Goal: Obtain resource: Download file/media

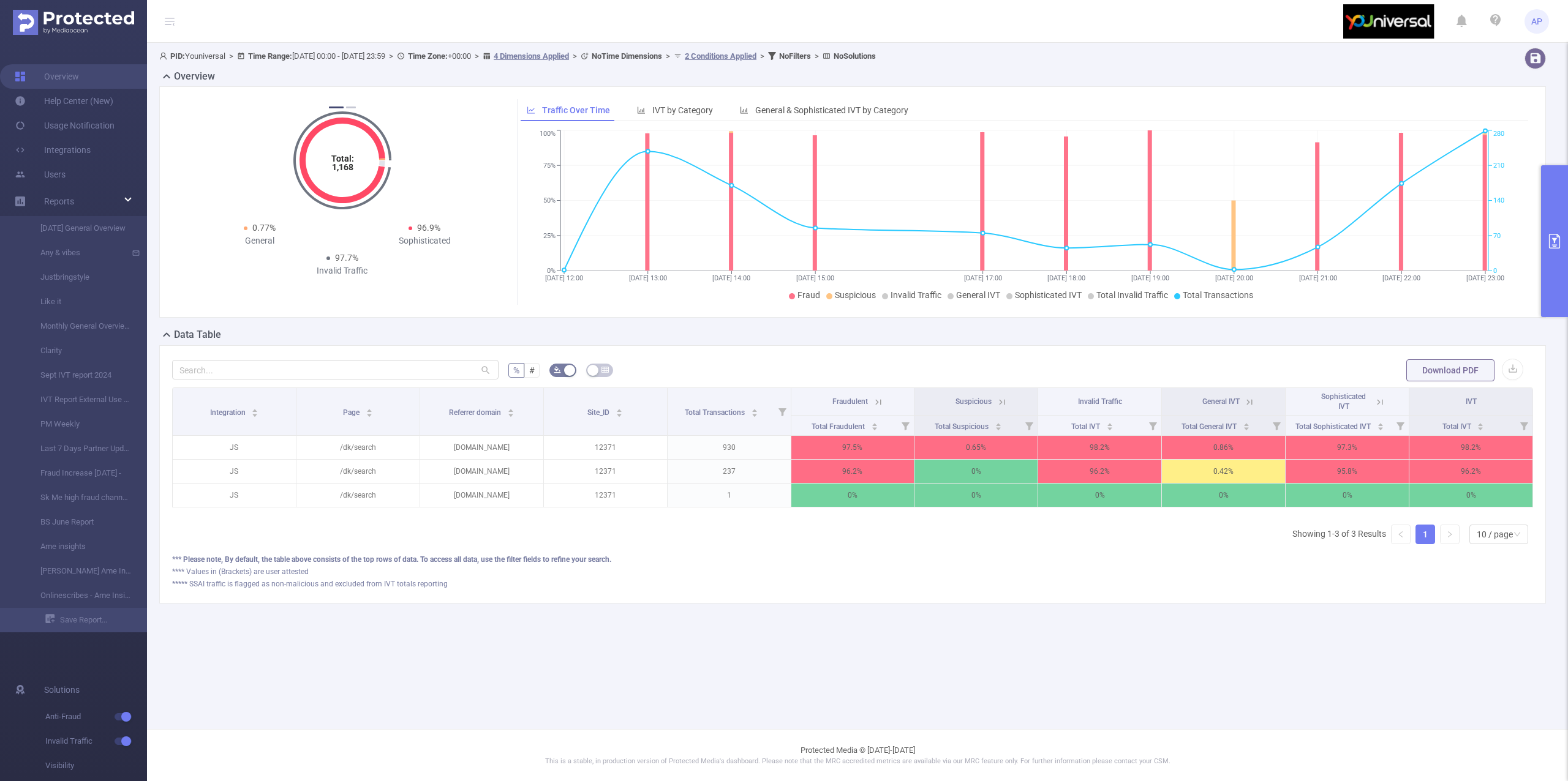
click at [1552, 191] on button "primary" at bounding box center [1554, 242] width 27 height 152
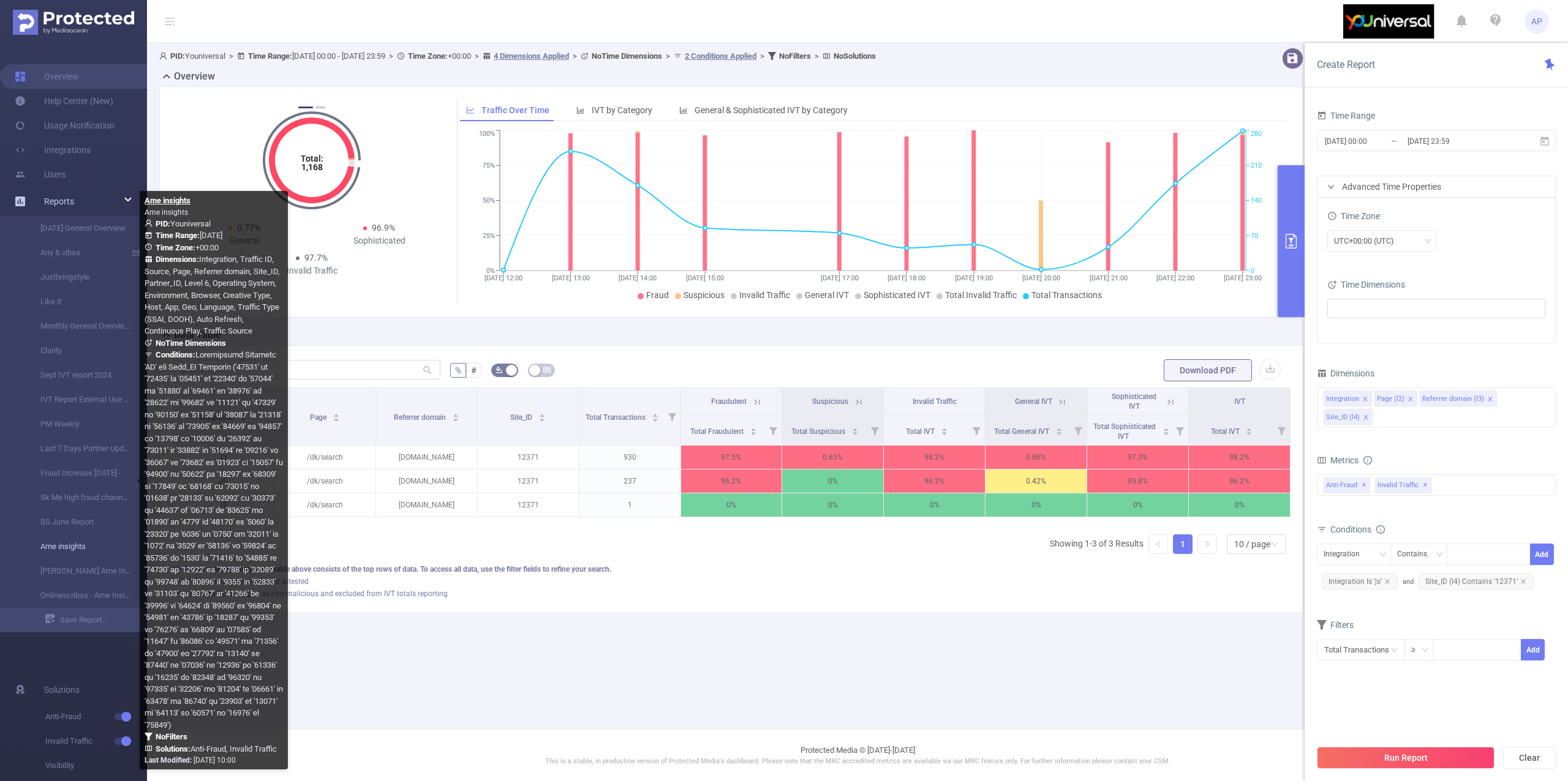
click at [55, 536] on link "Ame insights" at bounding box center [78, 547] width 108 height 24
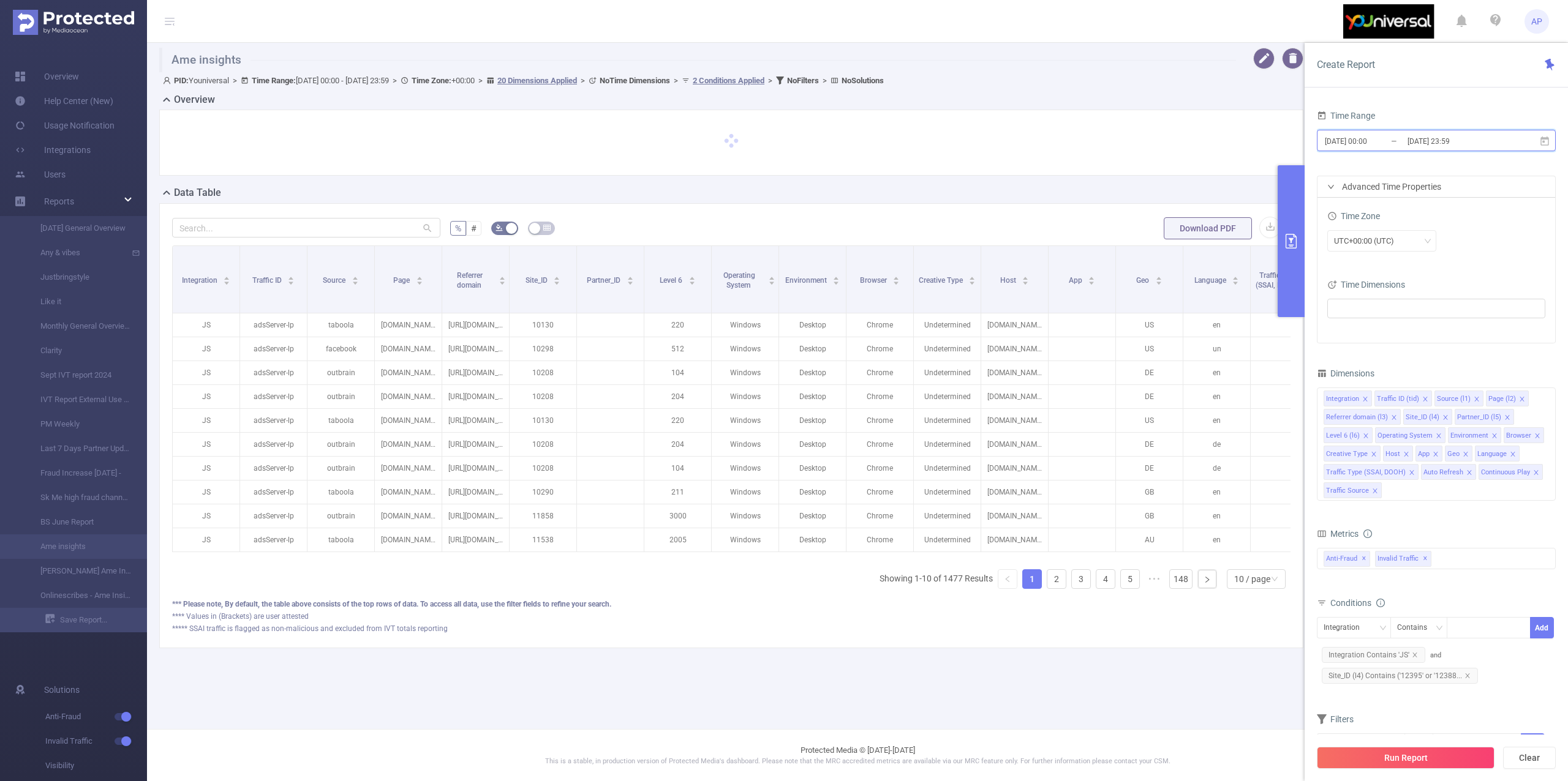
click at [1551, 136] on span "[DATE] 00:00 _ [DATE] 23:59" at bounding box center [1436, 140] width 239 height 21
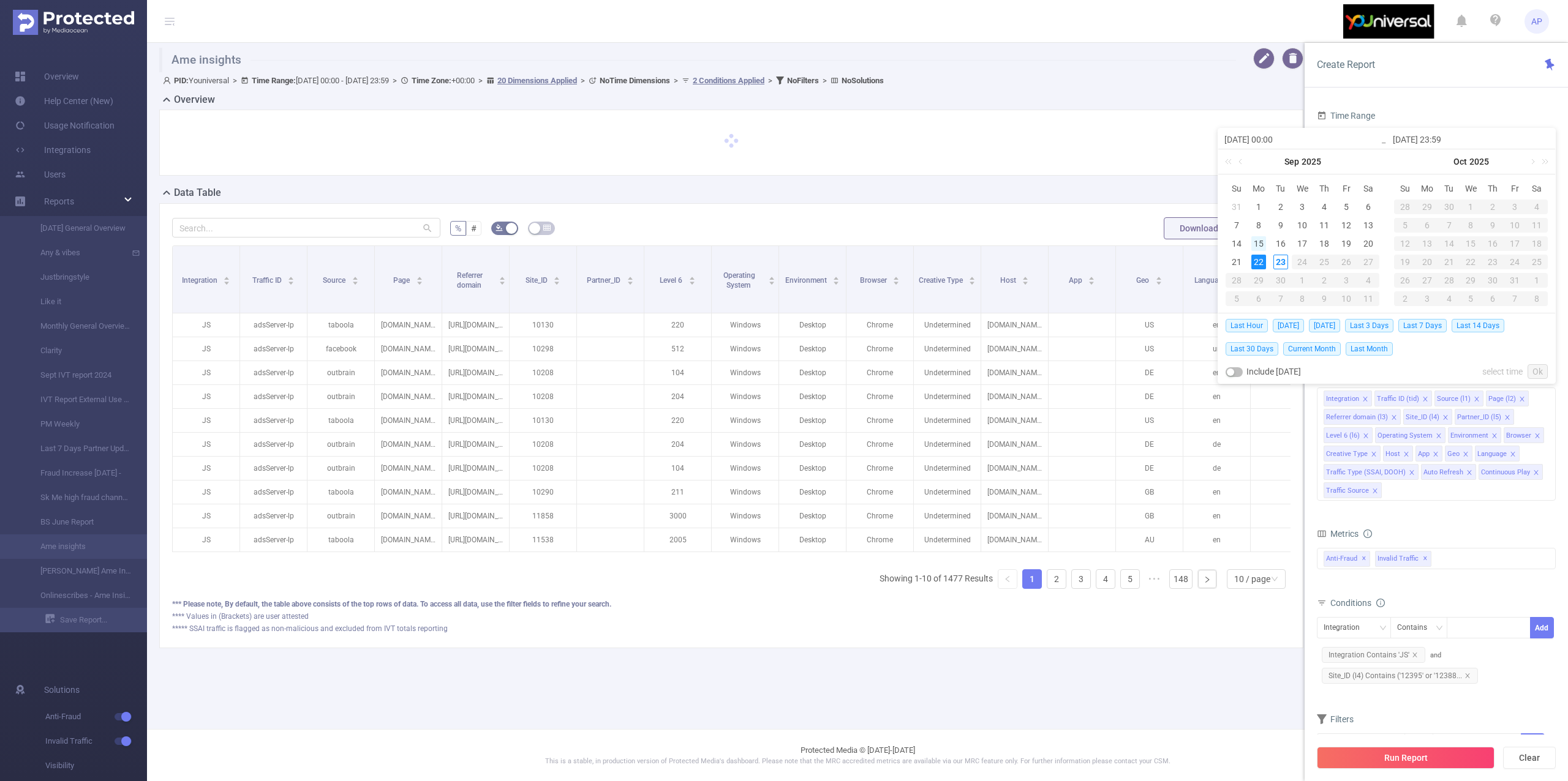
click at [1264, 239] on div "15" at bounding box center [1259, 244] width 15 height 15
click at [1237, 262] on div "21" at bounding box center [1237, 262] width 15 height 15
type input "[DATE] 00:00"
type input "[DATE] 23:59"
type input "[DATE] 00:00"
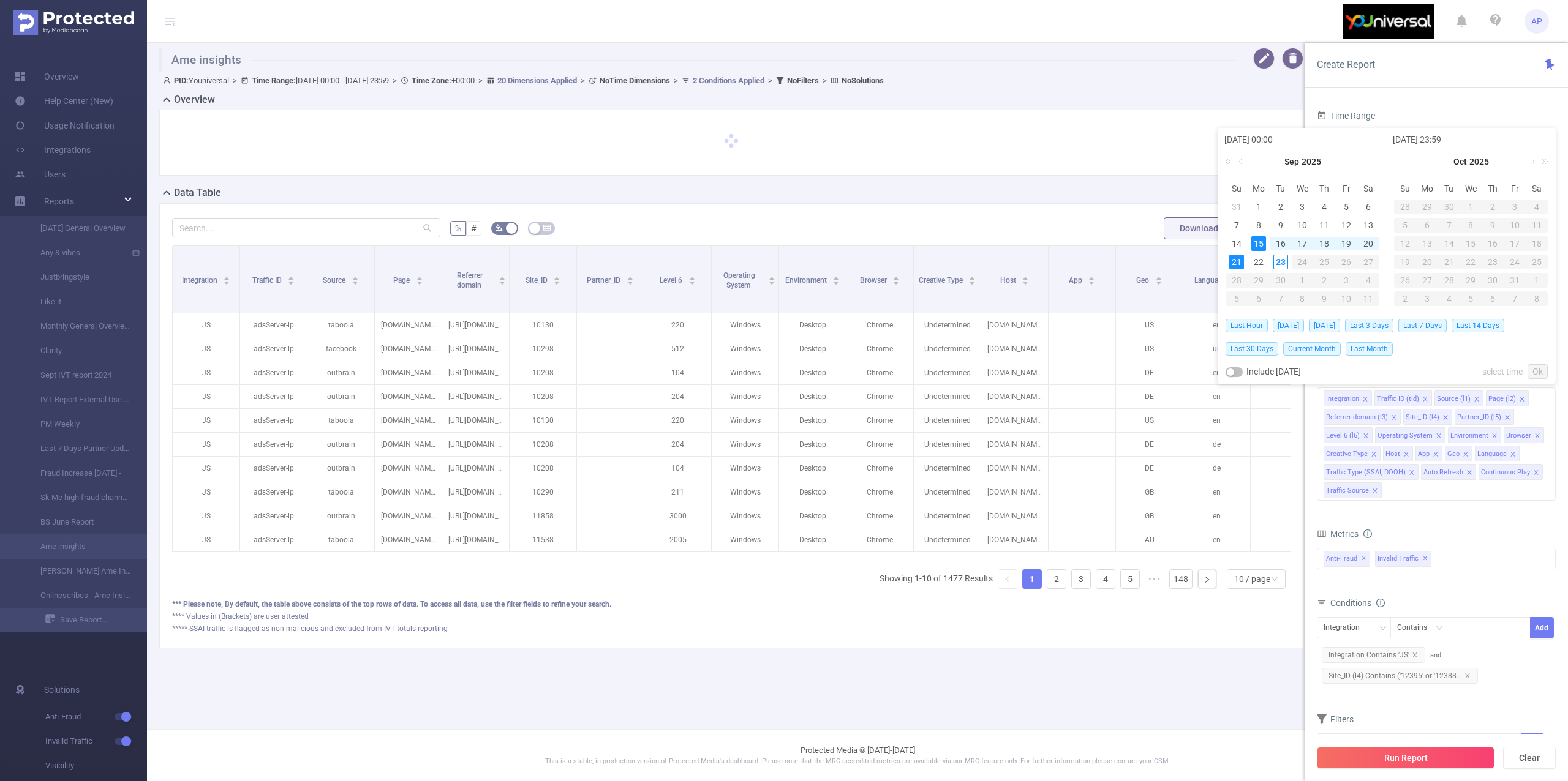
type input "[DATE] 23:59"
click at [1535, 372] on link "Ok" at bounding box center [1537, 371] width 20 height 15
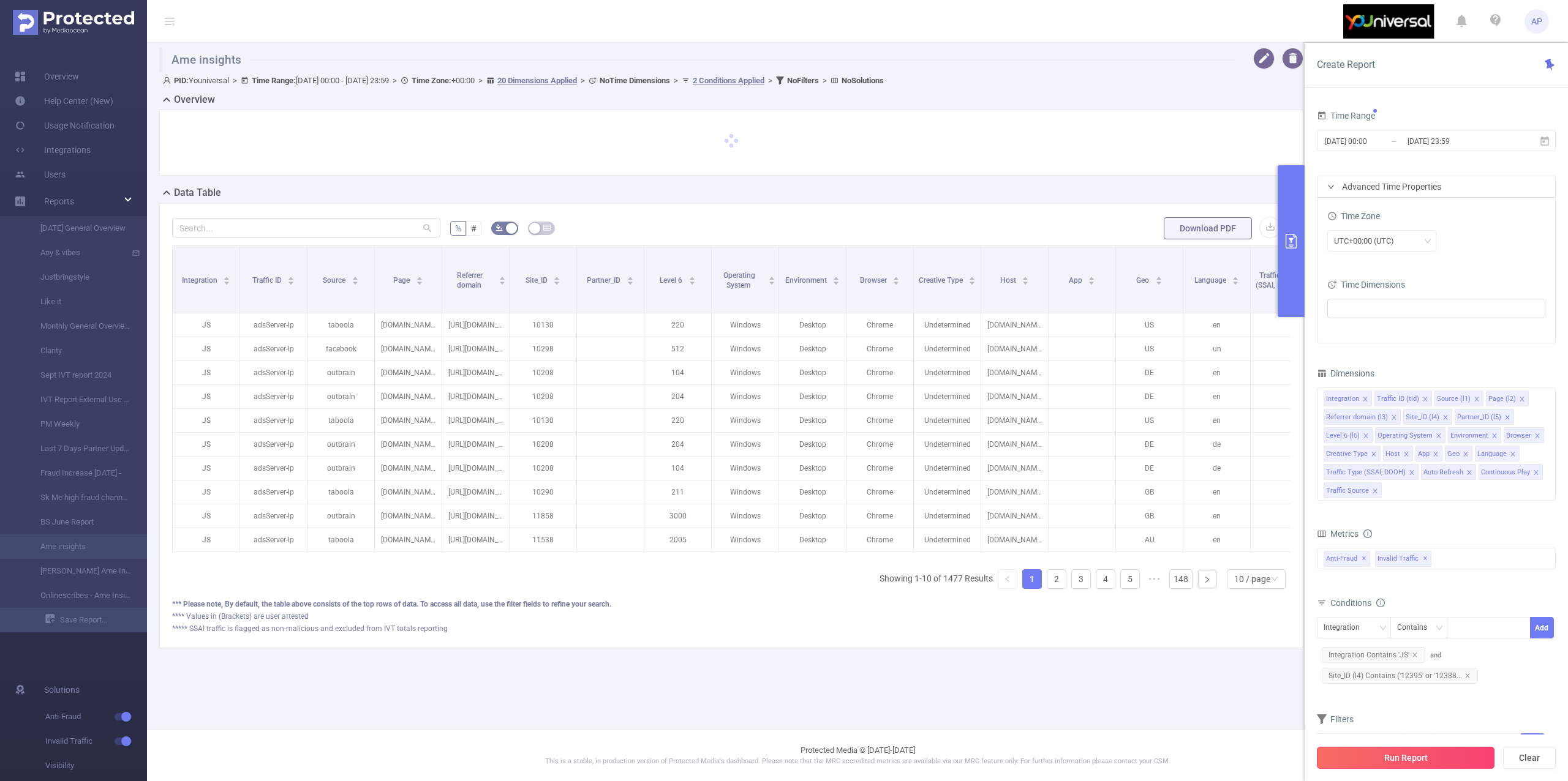
click at [1379, 752] on button "Run Report" at bounding box center [1406, 757] width 178 height 22
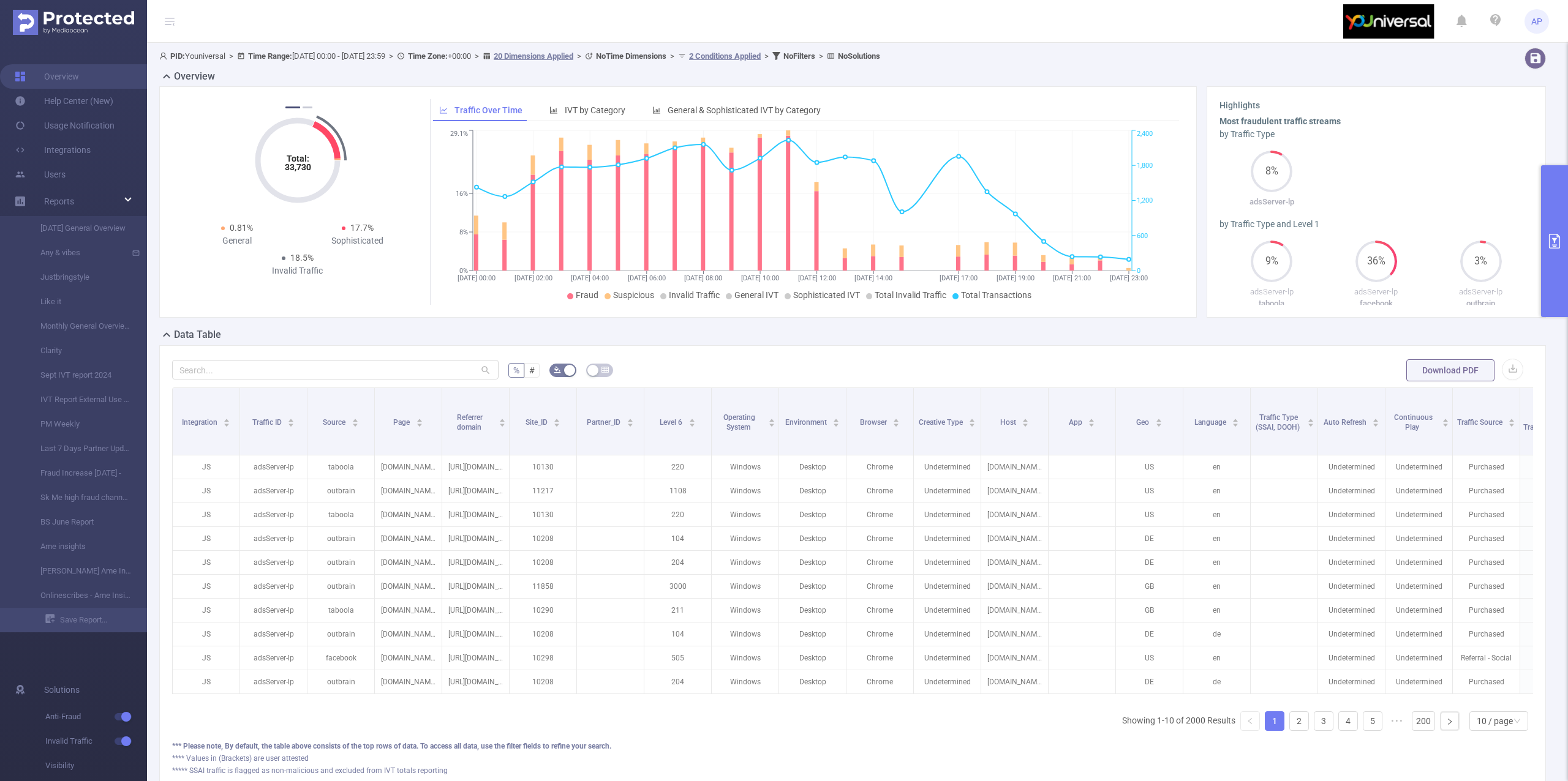
click at [1564, 220] on button "primary" at bounding box center [1554, 242] width 27 height 152
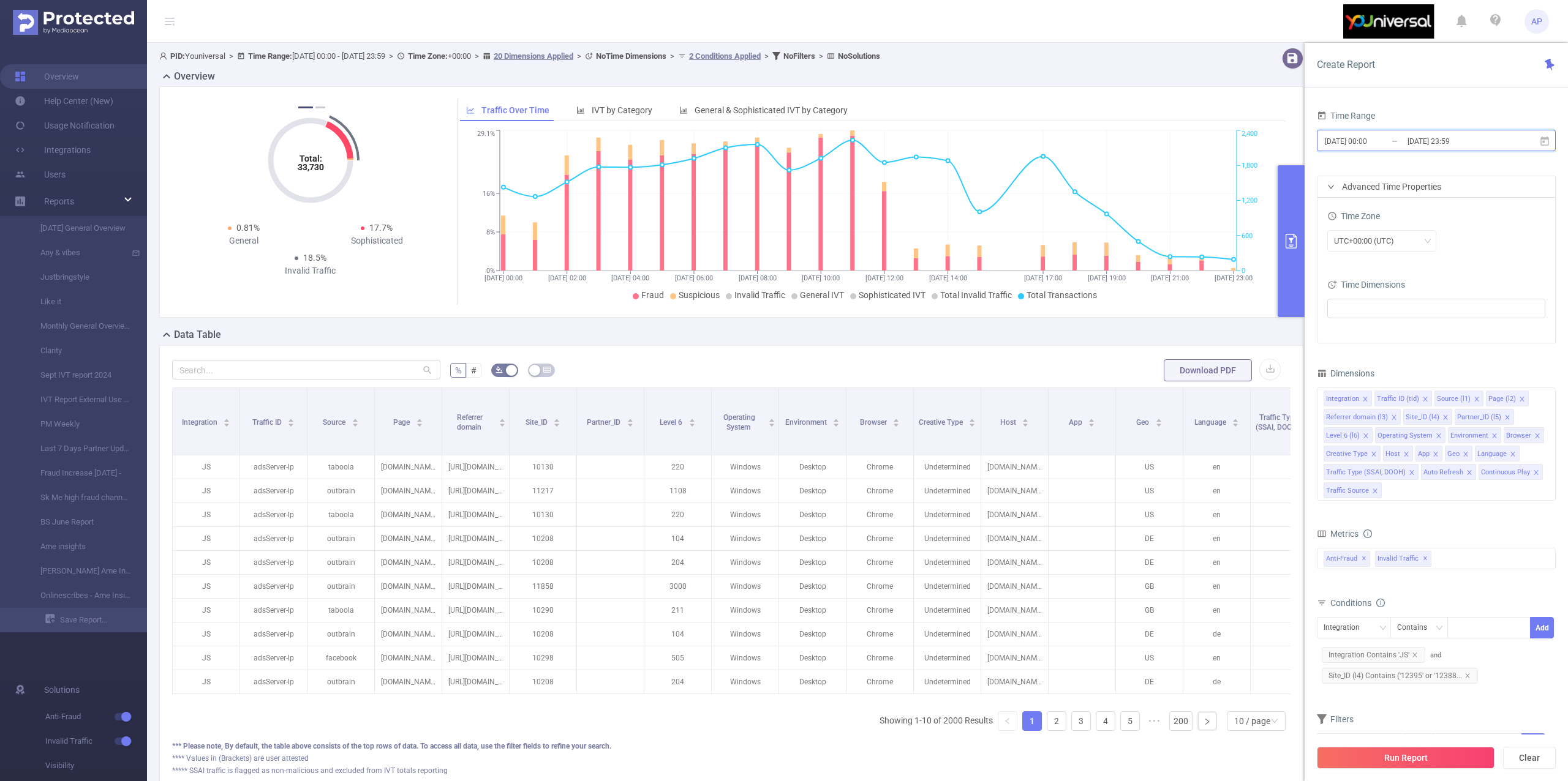
click at [1527, 142] on span "[DATE] 00:00 _ [DATE] 23:59" at bounding box center [1436, 140] width 239 height 21
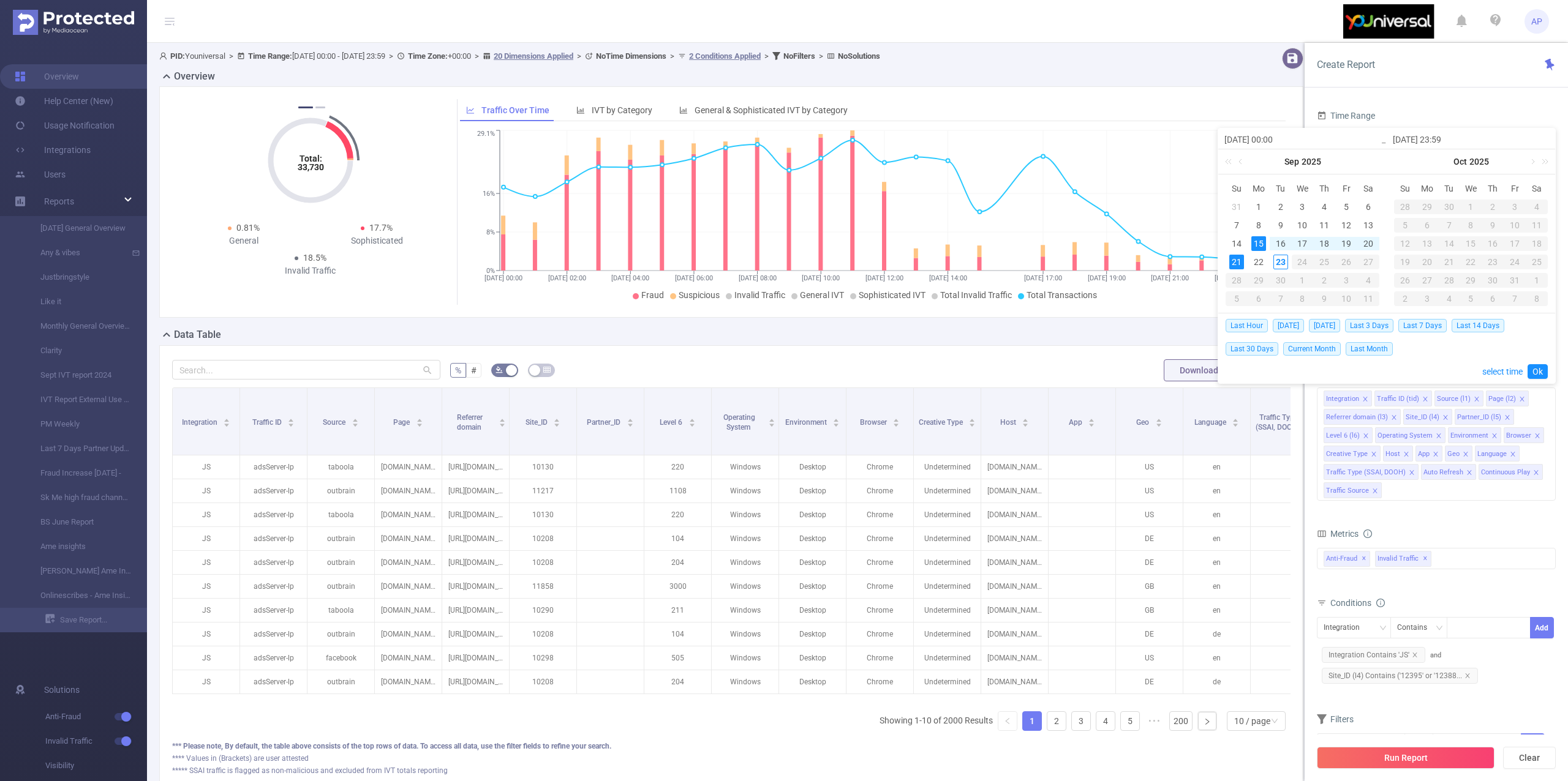
click at [1166, 67] on div "PID: Youniversal > Time Range: [DATE] 00:00 - [DATE] 23:59 > Time Zone: +00:00 …" at bounding box center [683, 59] width 1058 height 21
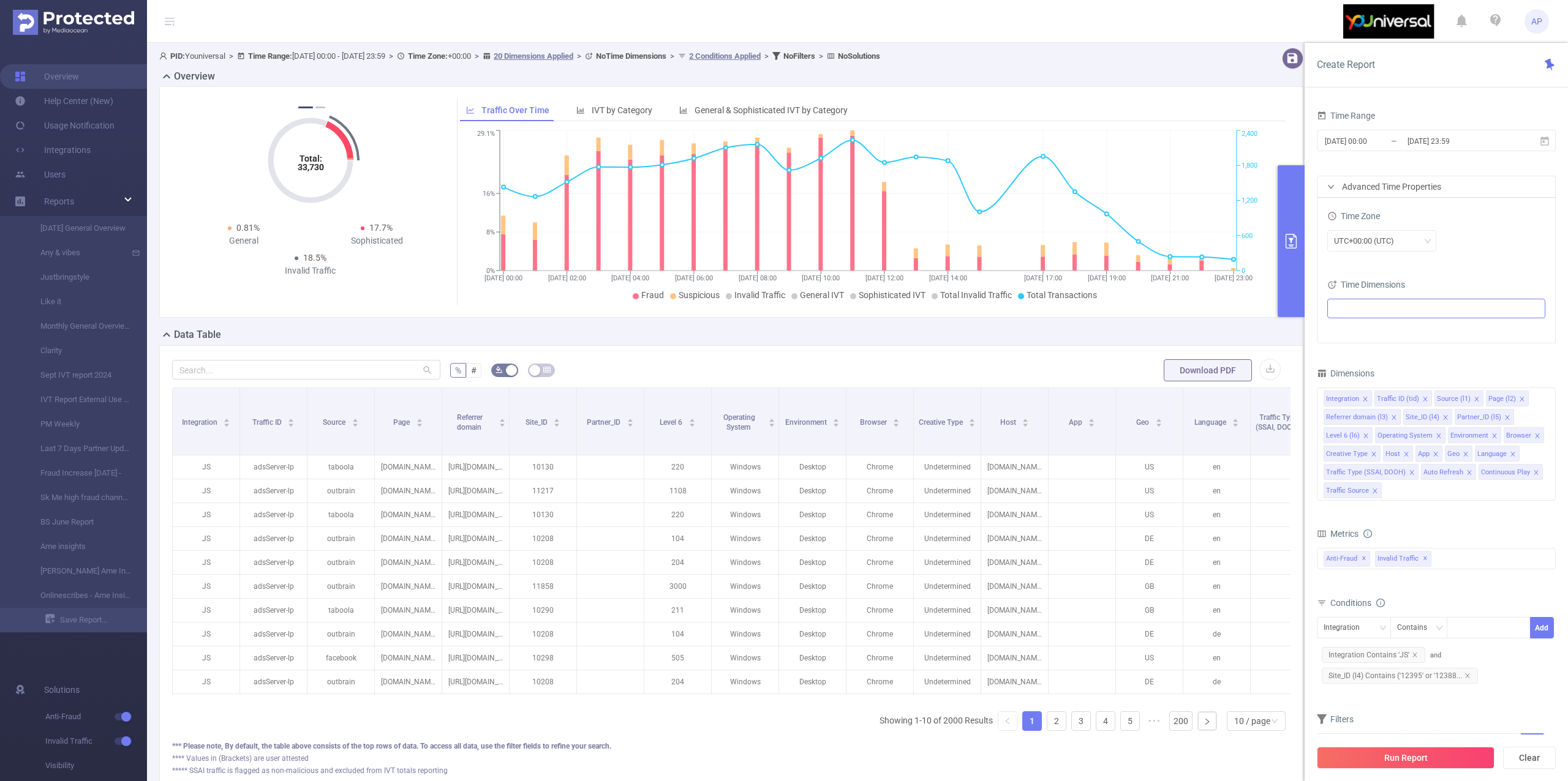
click at [1399, 311] on ul at bounding box center [1431, 308] width 202 height 19
click at [1350, 339] on li "Date (Example: [DATE] )" at bounding box center [1436, 332] width 212 height 16
click at [1350, 334] on span at bounding box center [1349, 332] width 10 height 10
click at [1370, 759] on button "Run Report" at bounding box center [1406, 757] width 178 height 22
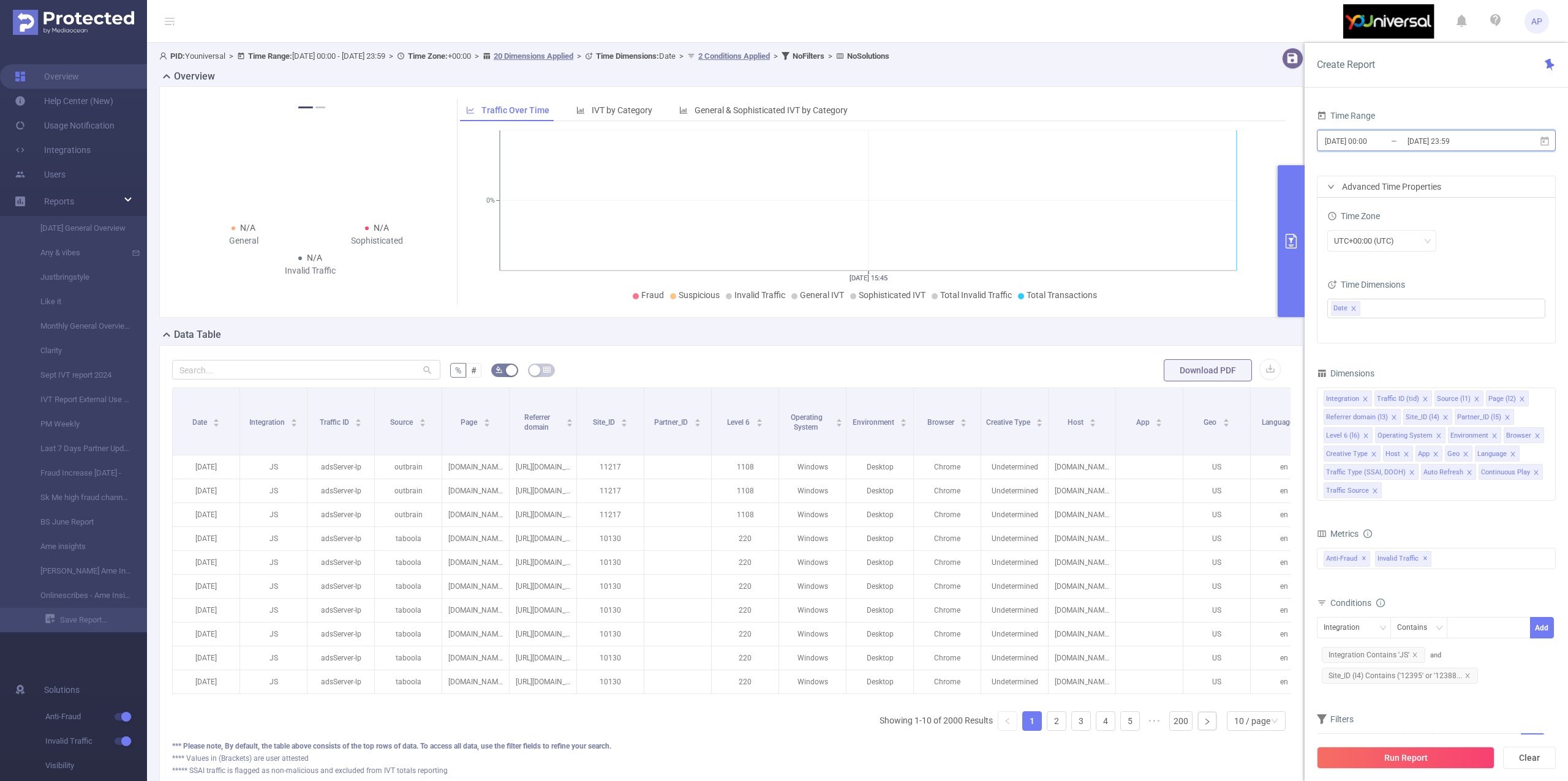
click at [1547, 145] on icon at bounding box center [1544, 140] width 9 height 9
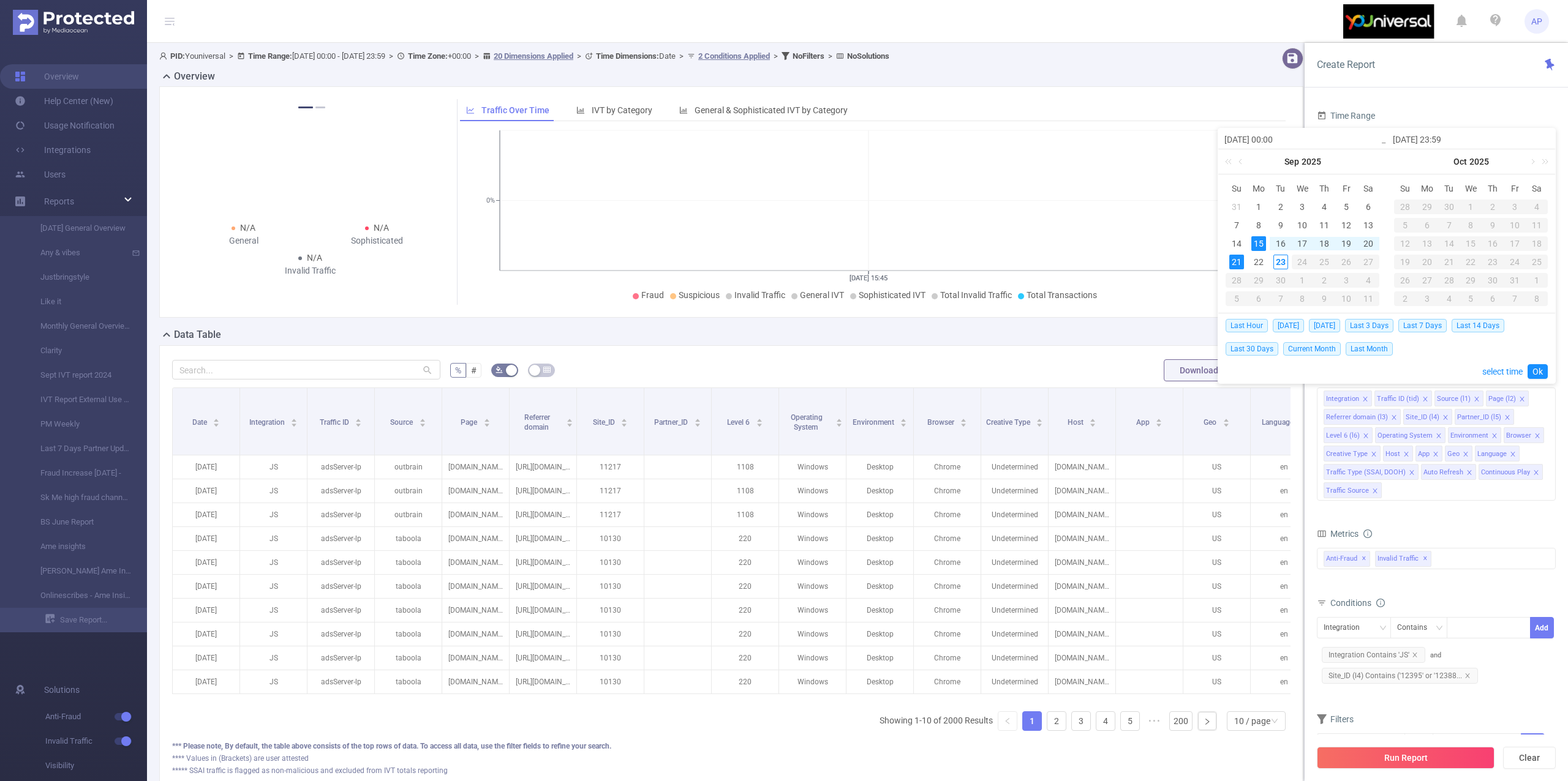
click at [1414, 513] on form "Dimensions Integration Traffic ID (tid) Source (l1) Page (l2) Referrer domain (…" at bounding box center [1436, 567] width 239 height 406
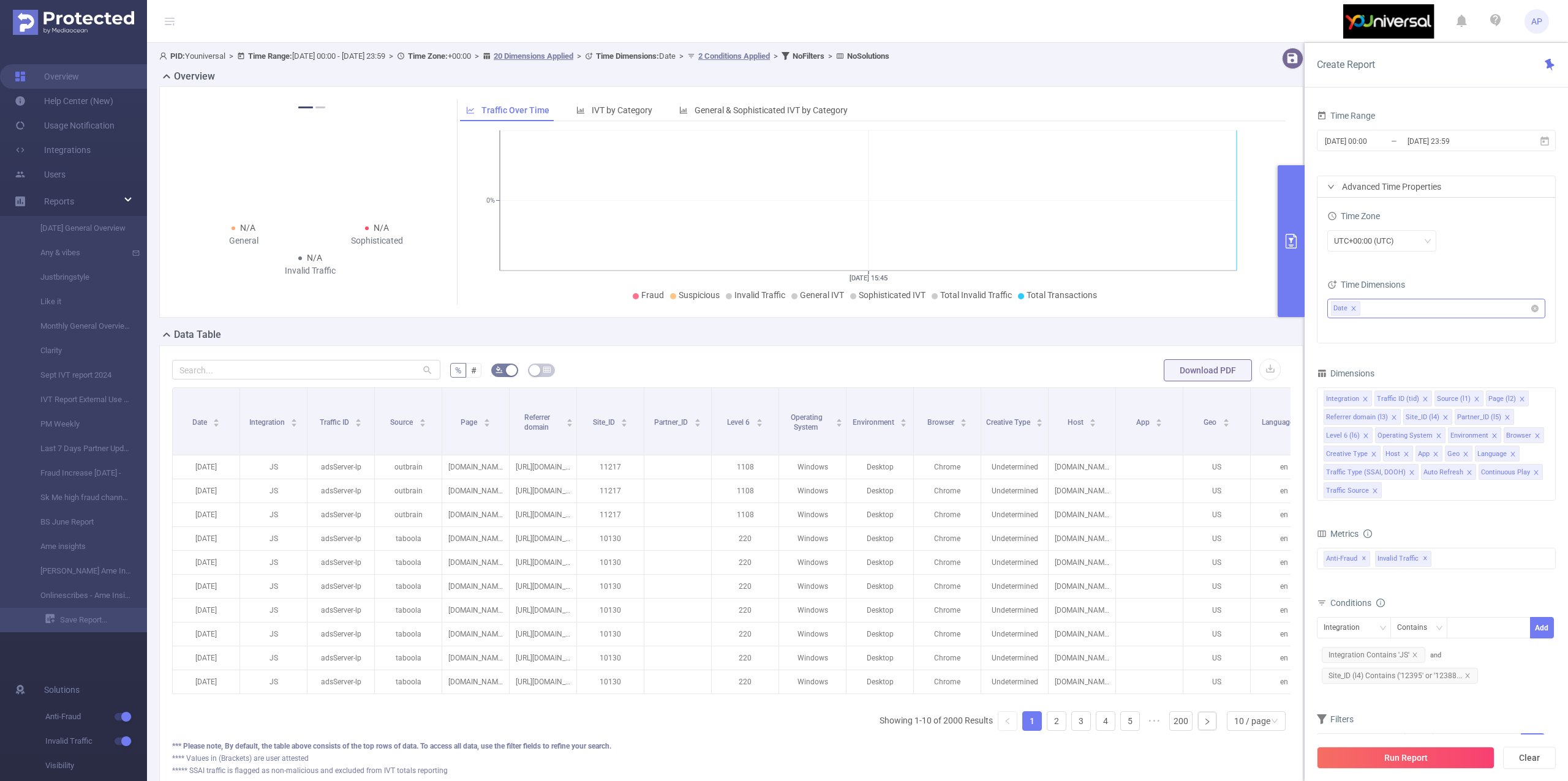
click at [1353, 307] on icon "icon: close" at bounding box center [1353, 308] width 7 height 7
click at [1455, 754] on button "Run Report" at bounding box center [1406, 757] width 178 height 22
drag, startPoint x: 1230, startPoint y: 737, endPoint x: 1235, endPoint y: 742, distance: 7.1
click at [1235, 730] on div "10 / page" at bounding box center [1252, 721] width 36 height 19
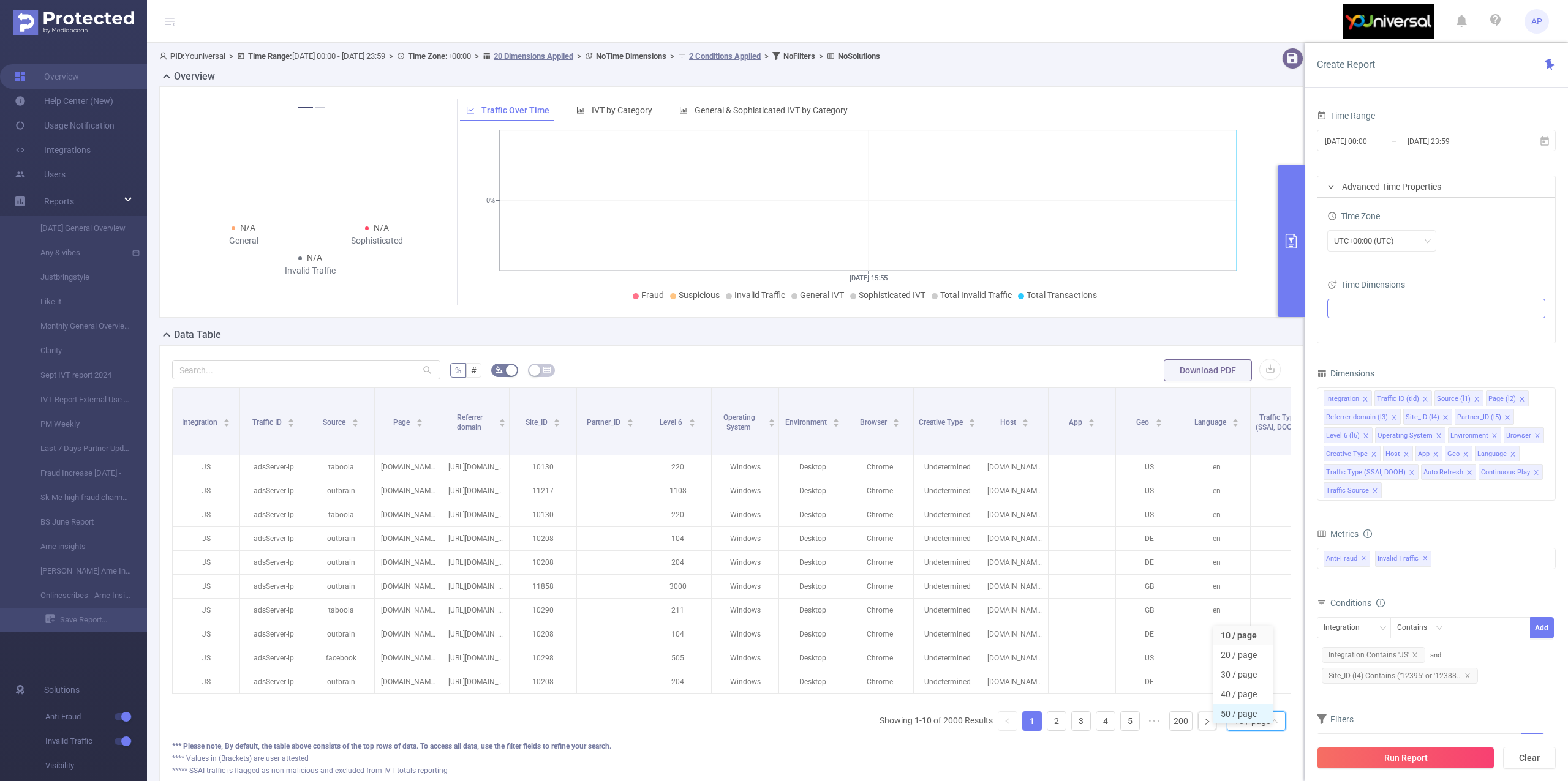
click at [1247, 719] on li "50 / page" at bounding box center [1242, 714] width 60 height 20
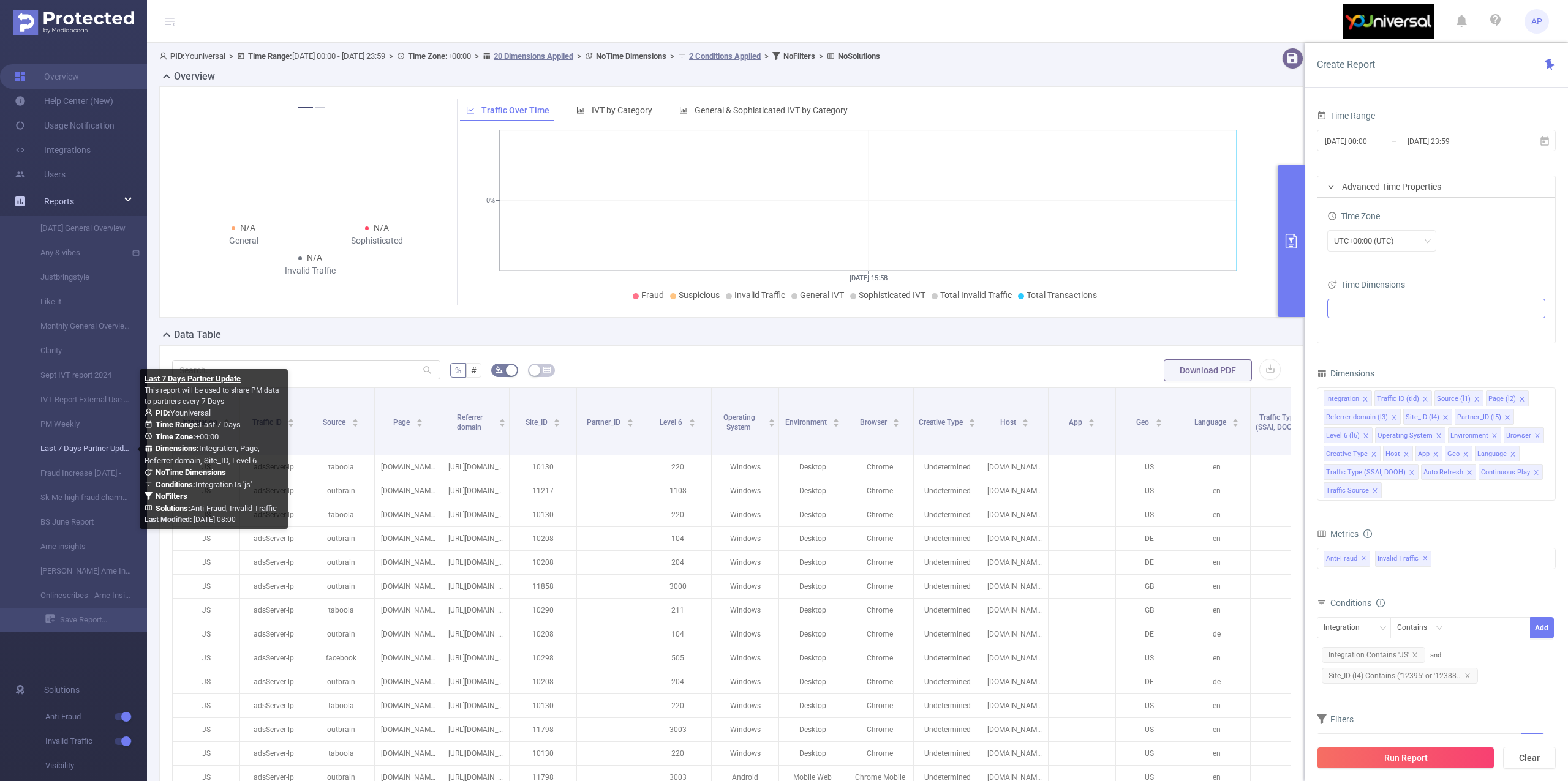
click at [72, 446] on link "Last 7 Days Partner Update" at bounding box center [78, 449] width 108 height 24
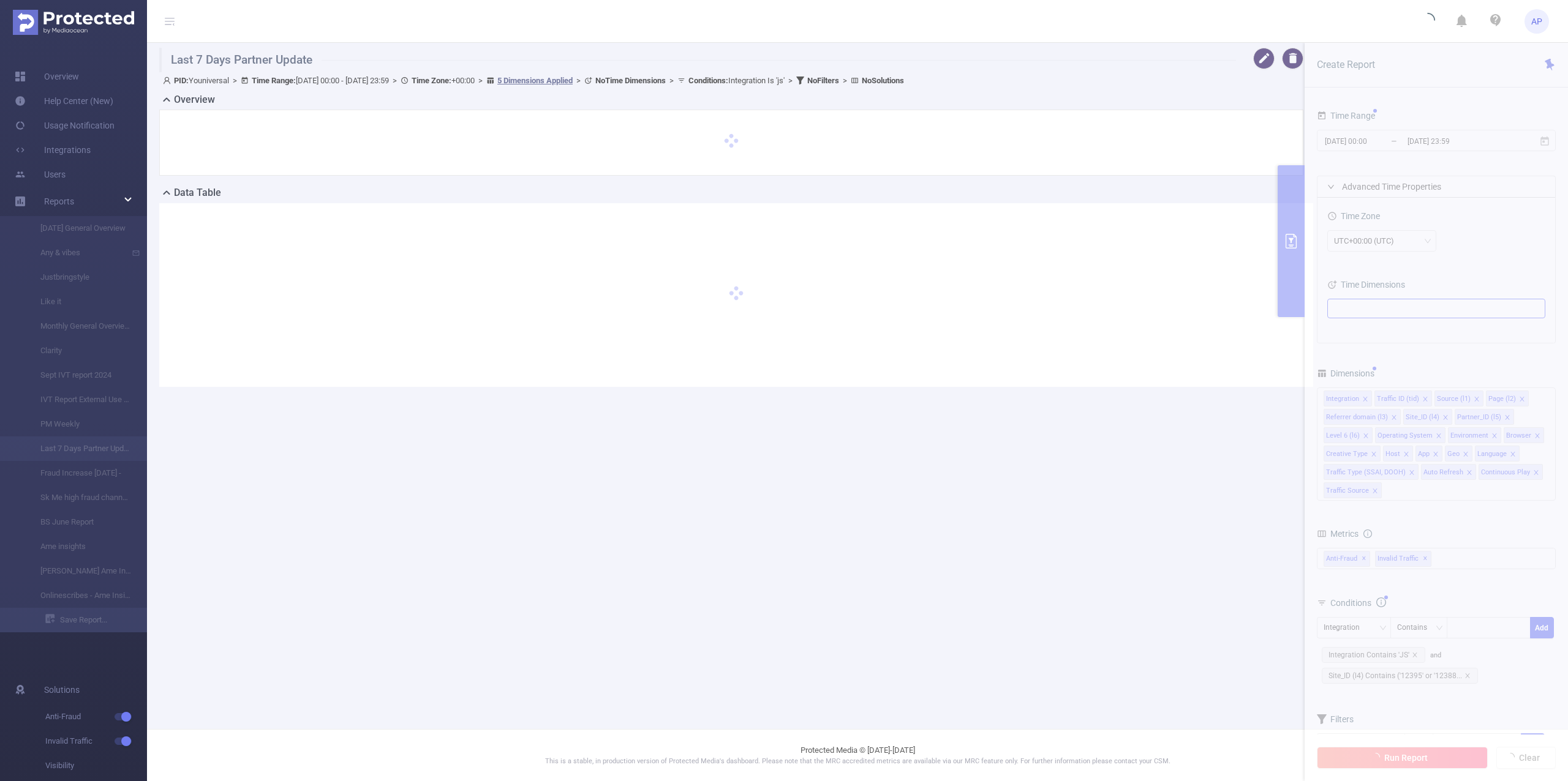
type input "[DATE] 00:00"
type input "[DATE] 23:59"
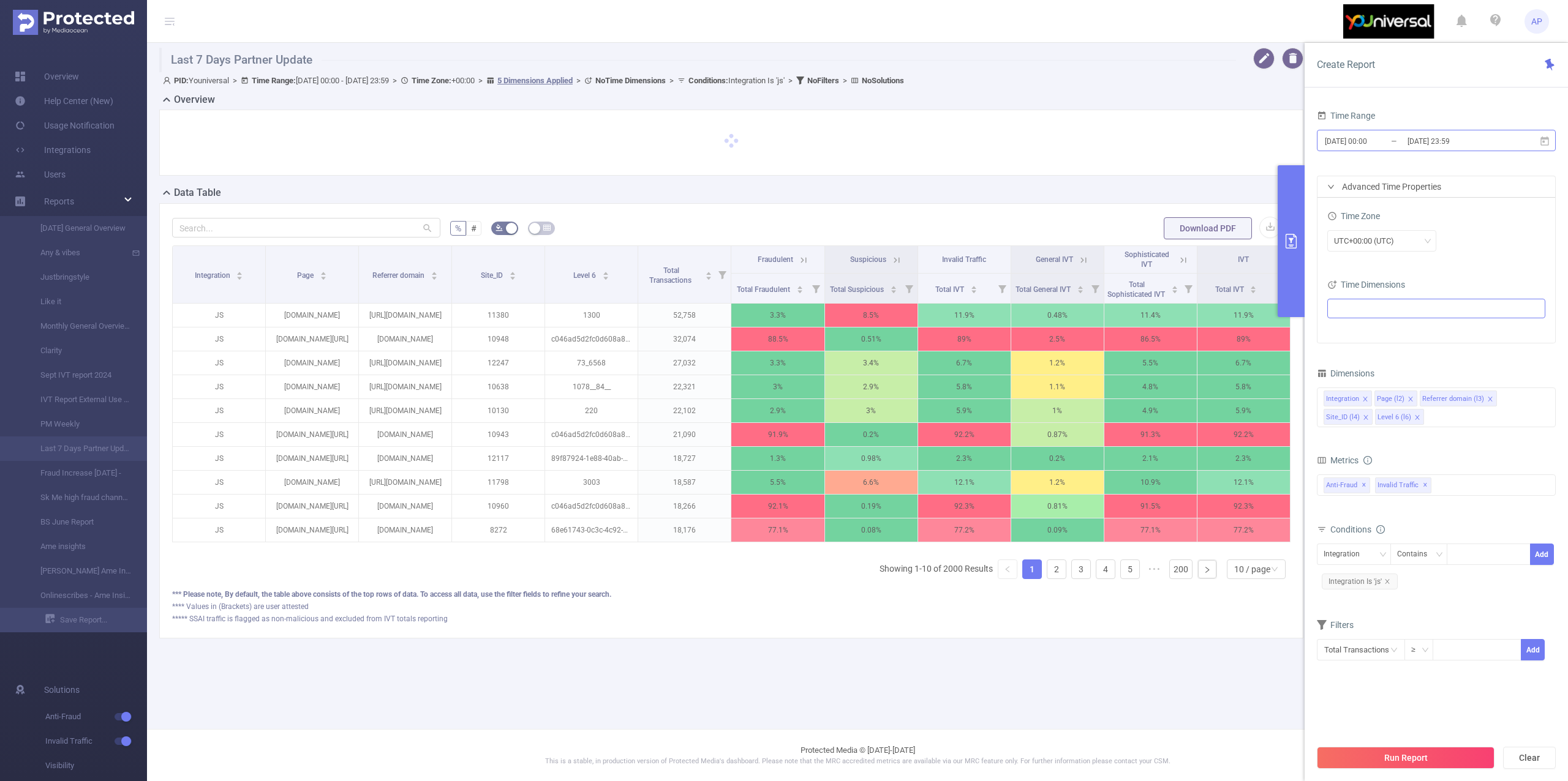
click at [1472, 140] on input "[DATE] 23:59" at bounding box center [1456, 141] width 100 height 16
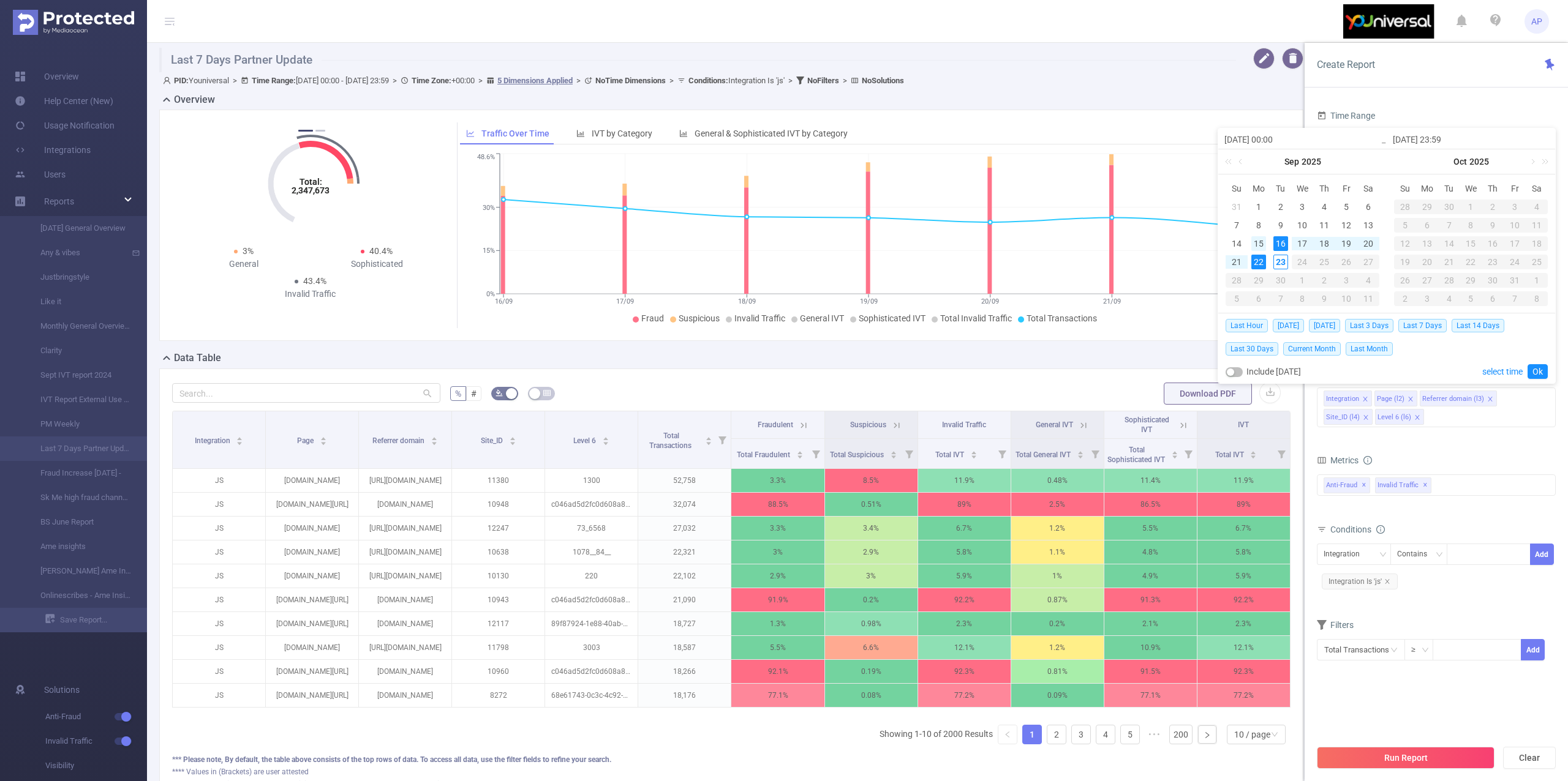
click at [1255, 242] on div "15" at bounding box center [1259, 244] width 15 height 15
click at [1230, 266] on div "21" at bounding box center [1237, 262] width 15 height 15
type input "[DATE] 00:00"
type input "[DATE] 23:59"
type input "[DATE] 00:00"
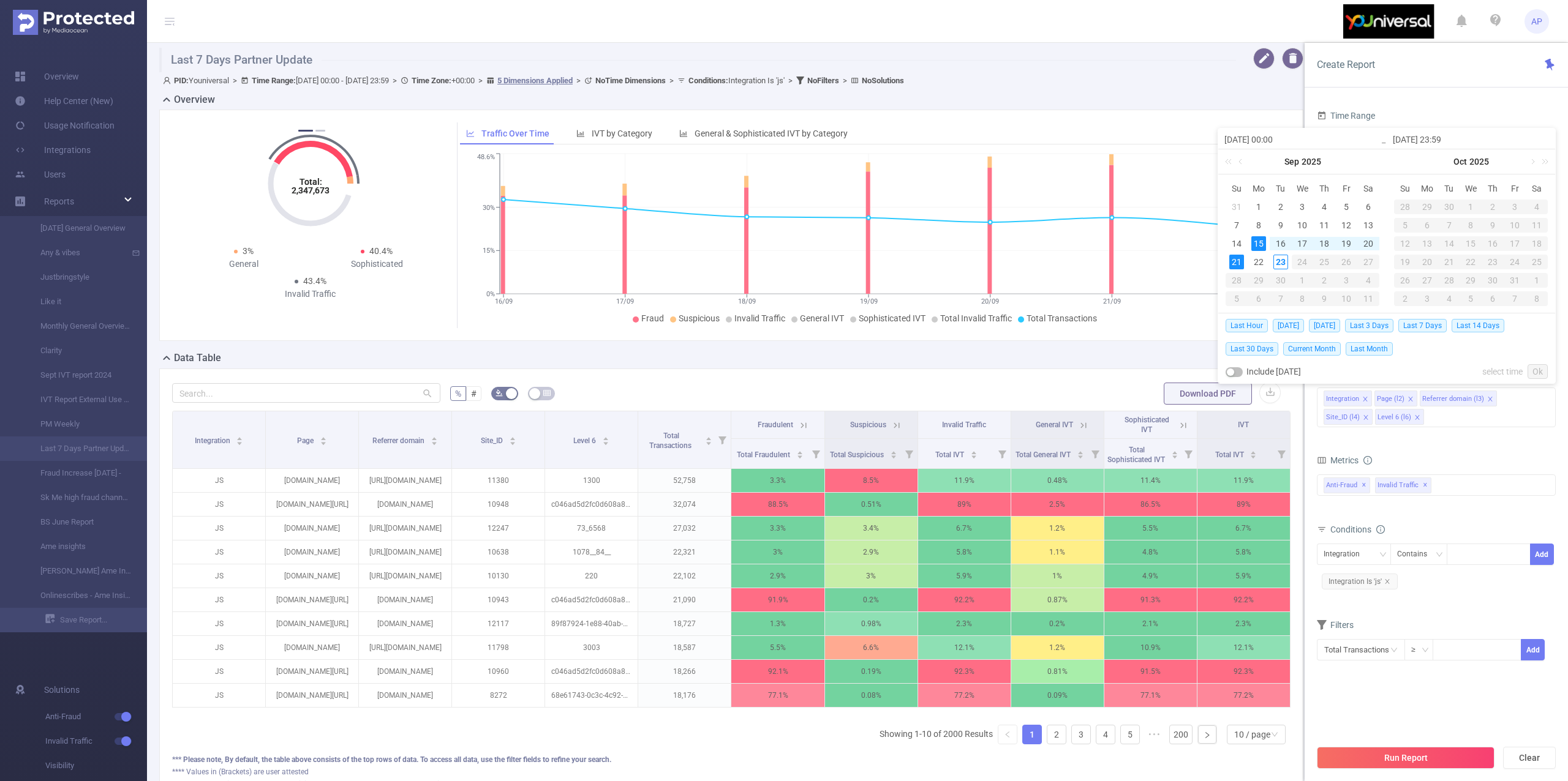
type input "[DATE] 23:59"
click at [1542, 368] on link "Ok" at bounding box center [1537, 371] width 20 height 15
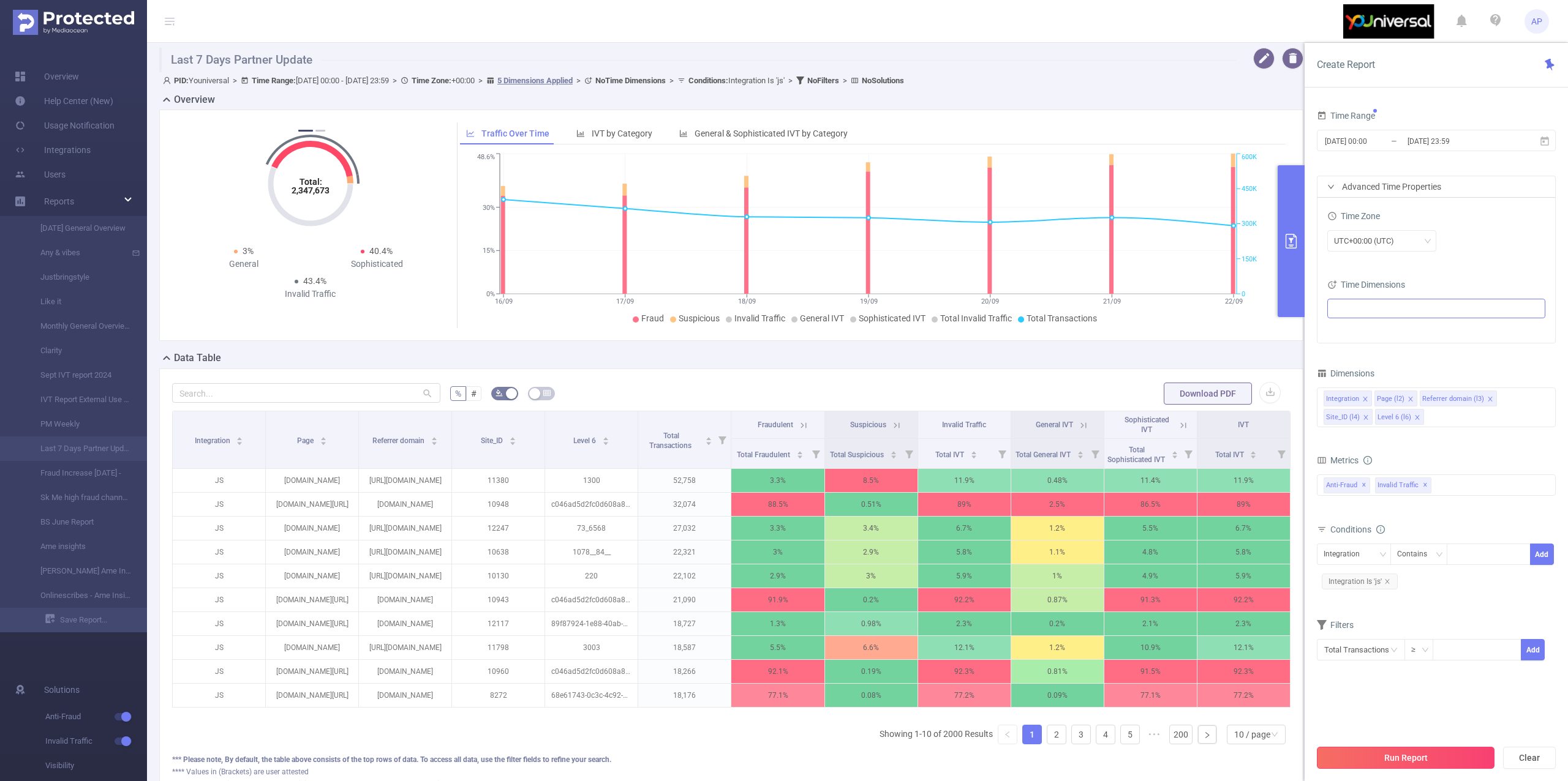
click at [1388, 755] on button "Run Report" at bounding box center [1406, 757] width 178 height 22
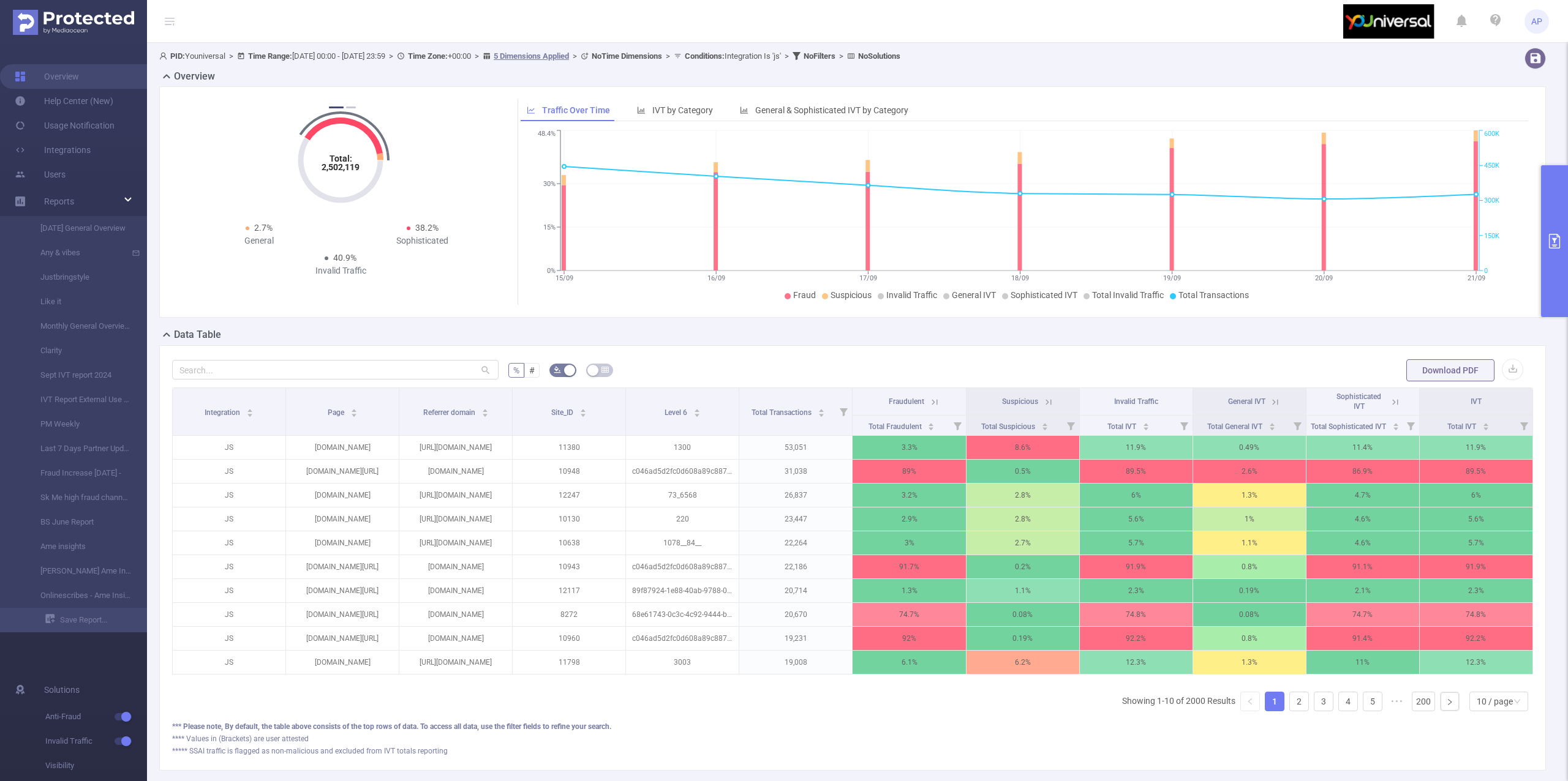
click at [1544, 187] on button "primary" at bounding box center [1554, 242] width 27 height 152
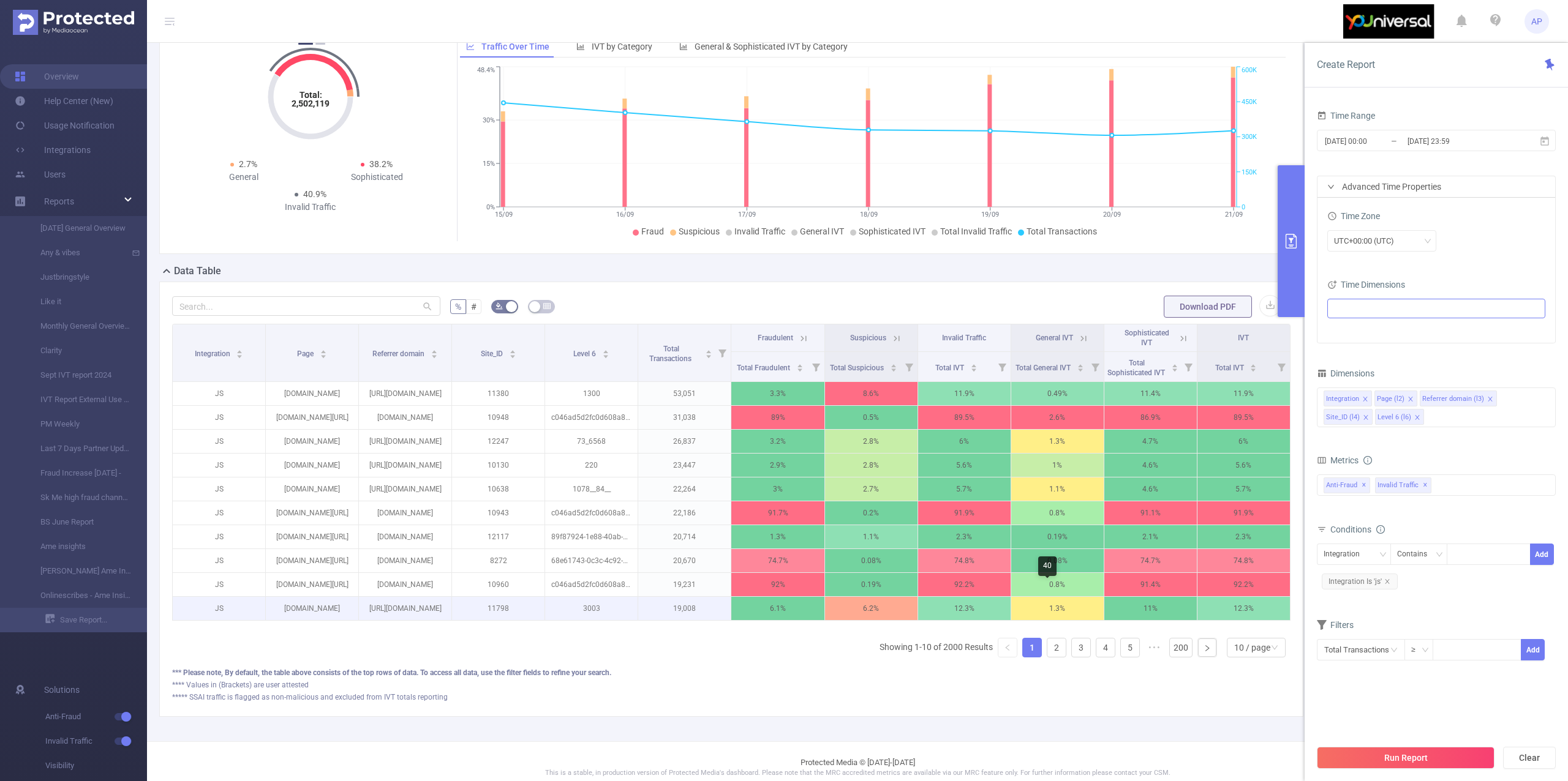
scroll to position [102, 0]
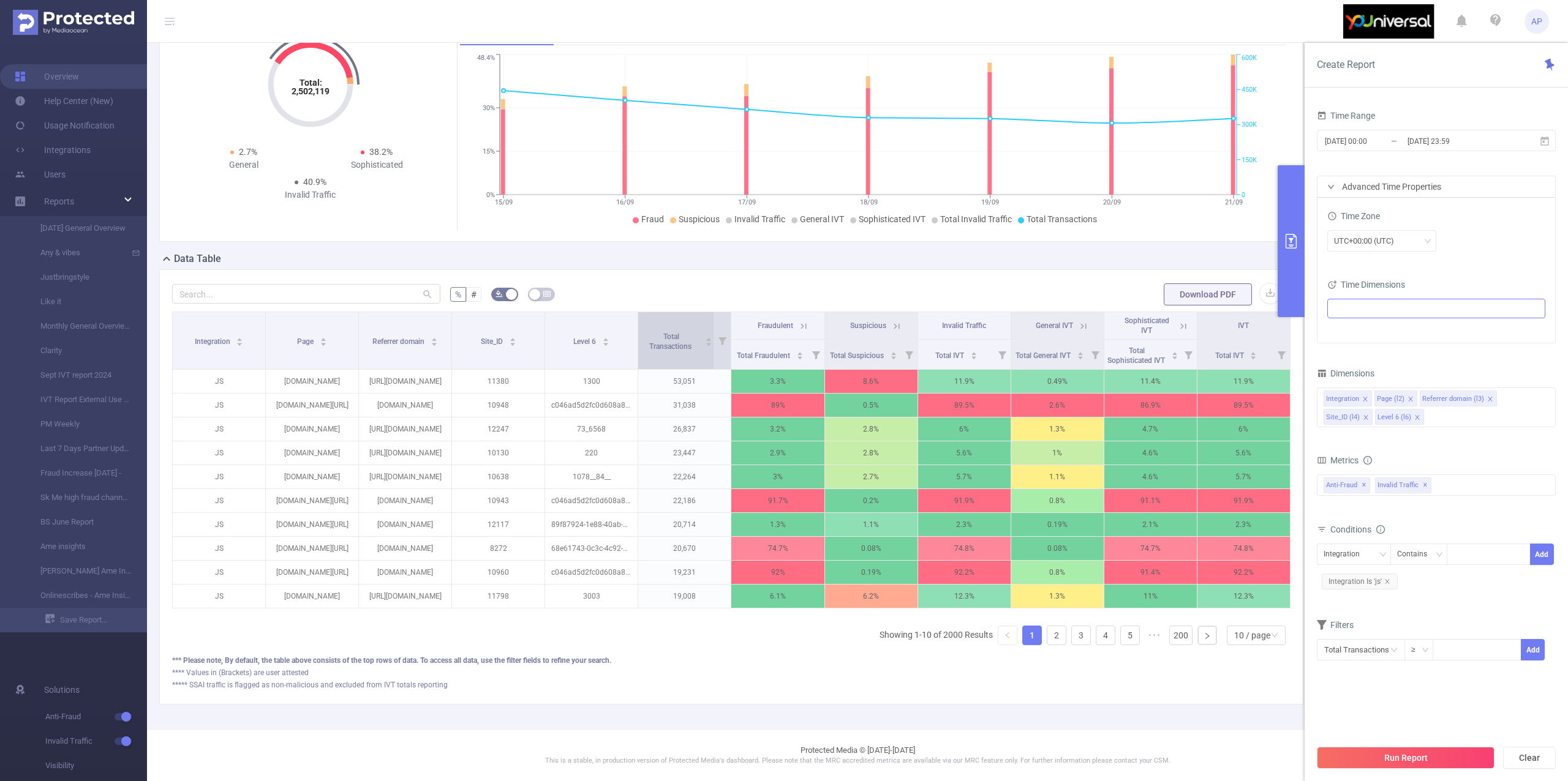
click at [705, 341] on icon "icon: caret-down" at bounding box center [708, 344] width 7 height 7
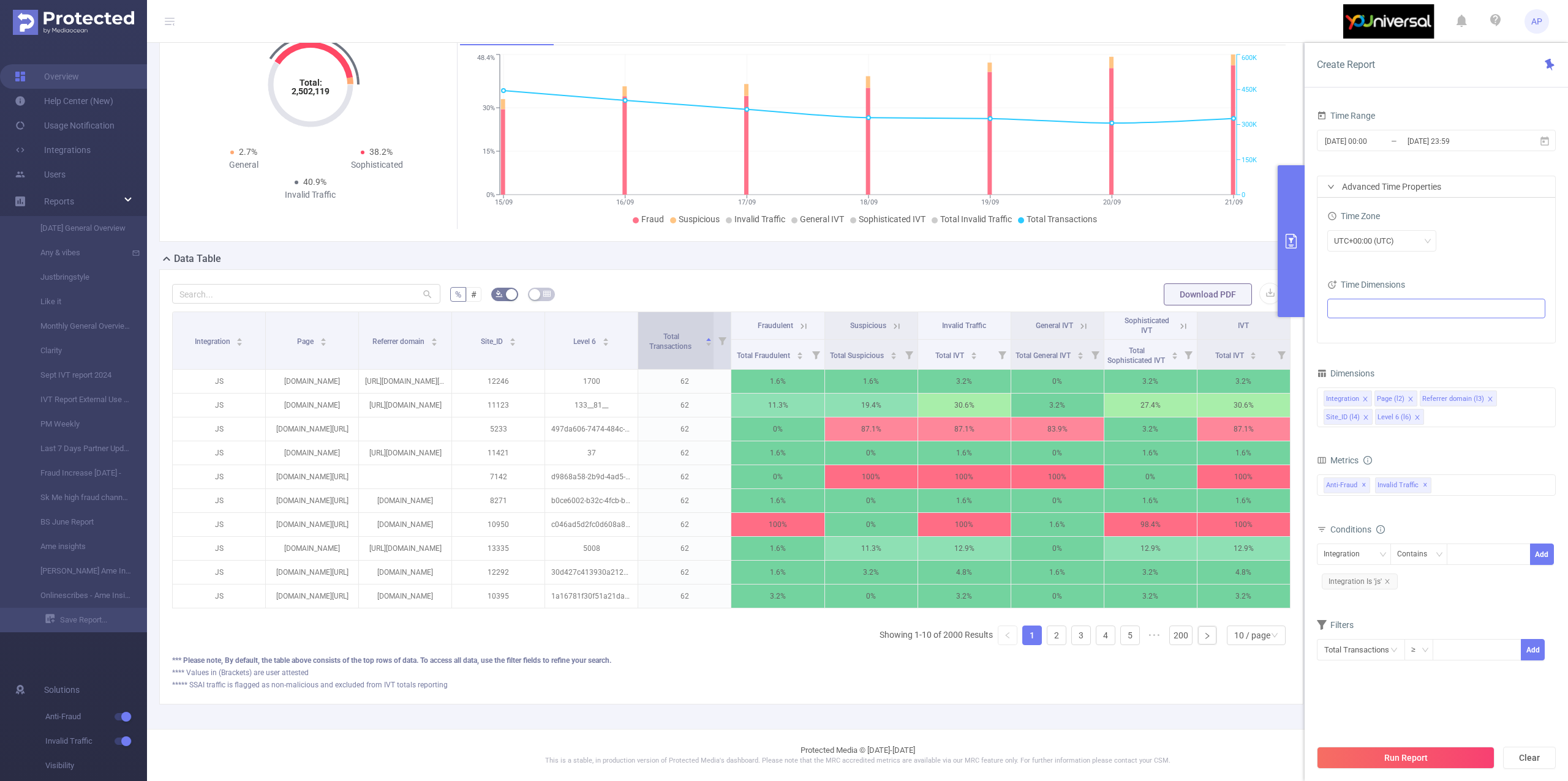
click at [705, 341] on icon "icon: caret-down" at bounding box center [708, 344] width 7 height 7
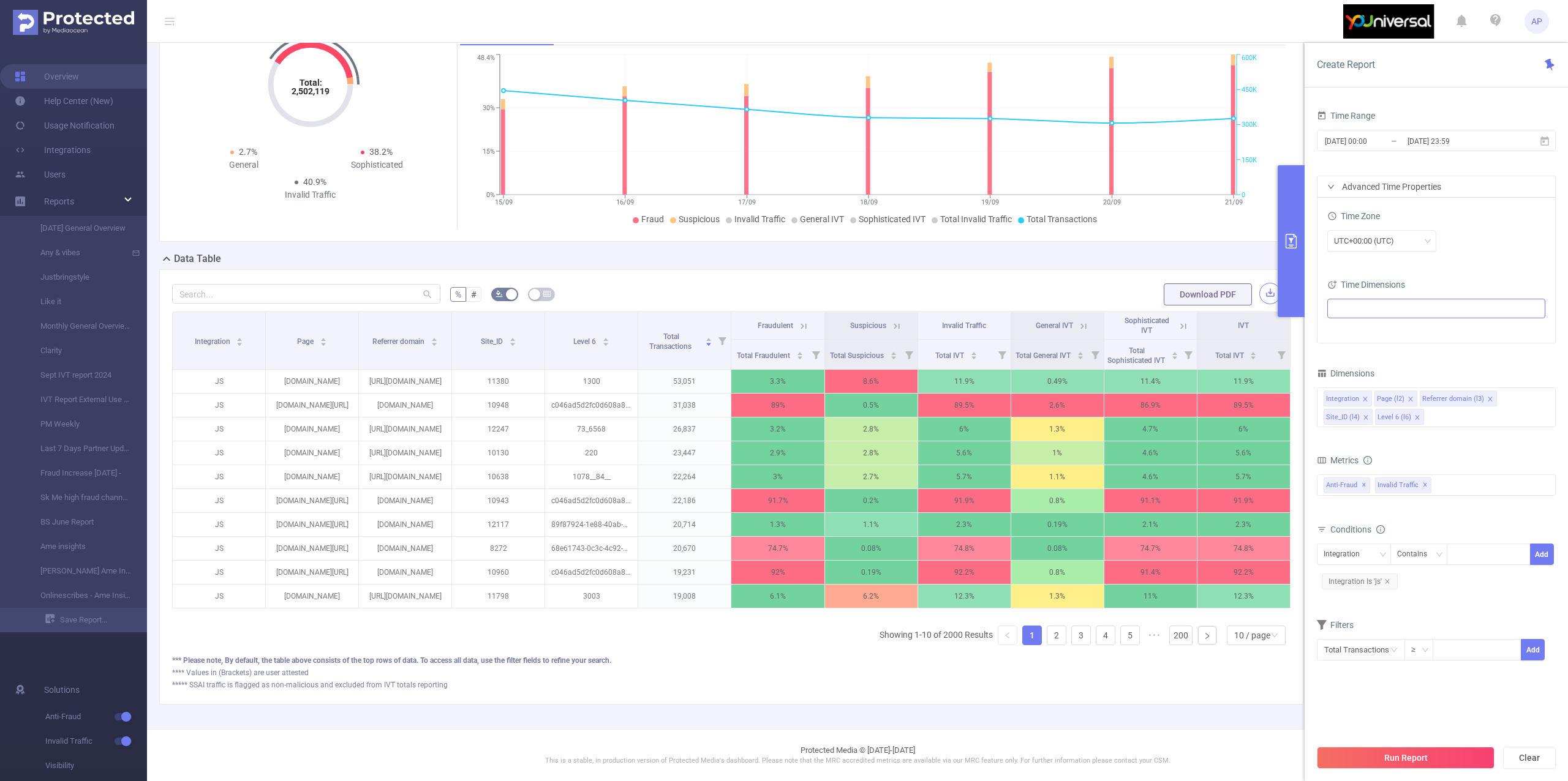
click at [1259, 283] on button "button" at bounding box center [1270, 294] width 21 height 21
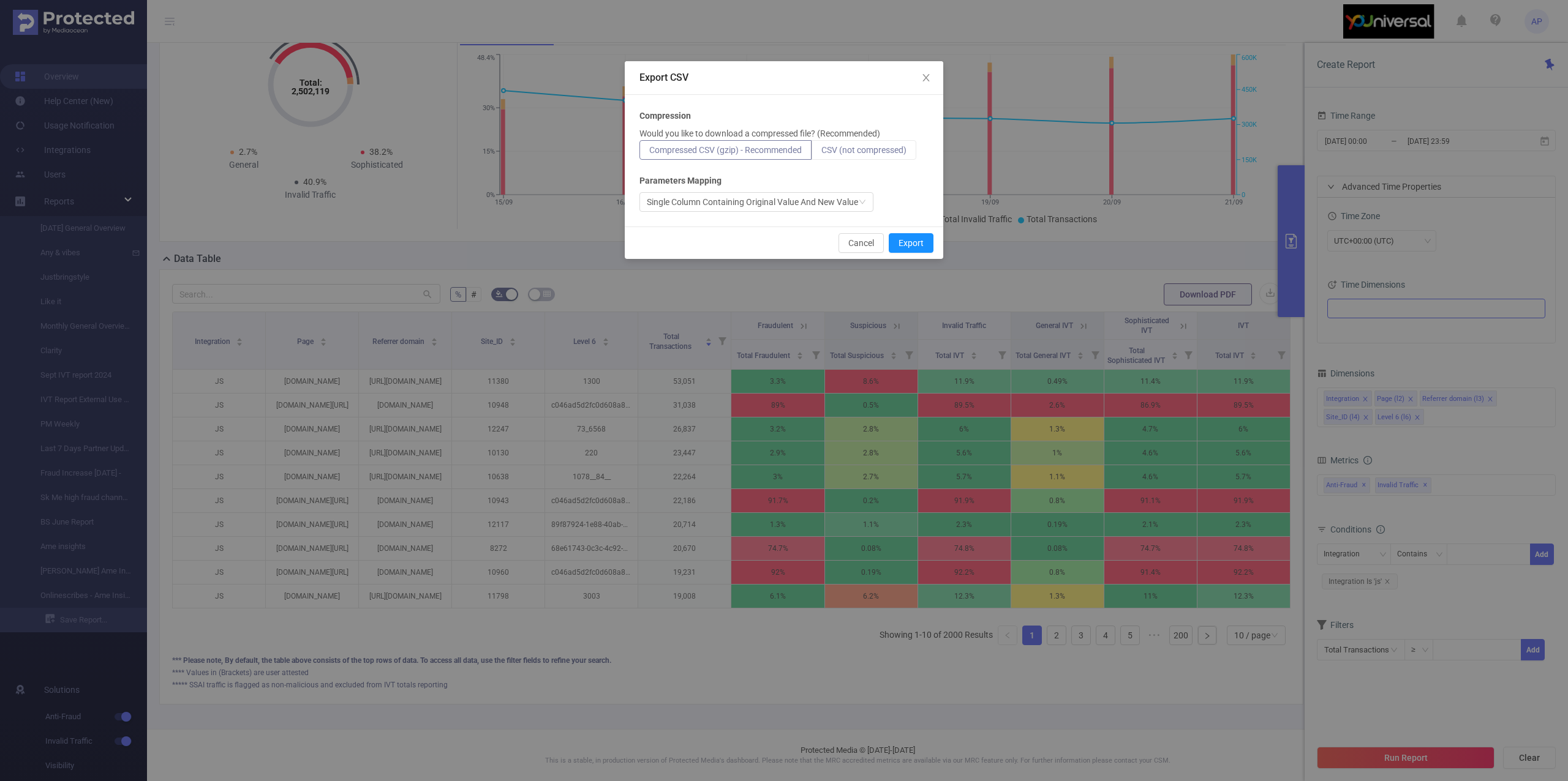
drag, startPoint x: 855, startPoint y: 135, endPoint x: 859, endPoint y: 144, distance: 9.8
click at [859, 143] on div "Would you like to download a compressed file? (Recommended) Compressed CSV (gzi…" at bounding box center [784, 144] width 289 height 33
click at [859, 143] on label "CSV (not compressed)" at bounding box center [864, 150] width 104 height 20
click at [821, 153] on input "CSV (not compressed)" at bounding box center [821, 153] width 0 height 0
click at [879, 146] on span "CSV (not compressed)" at bounding box center [864, 150] width 85 height 10
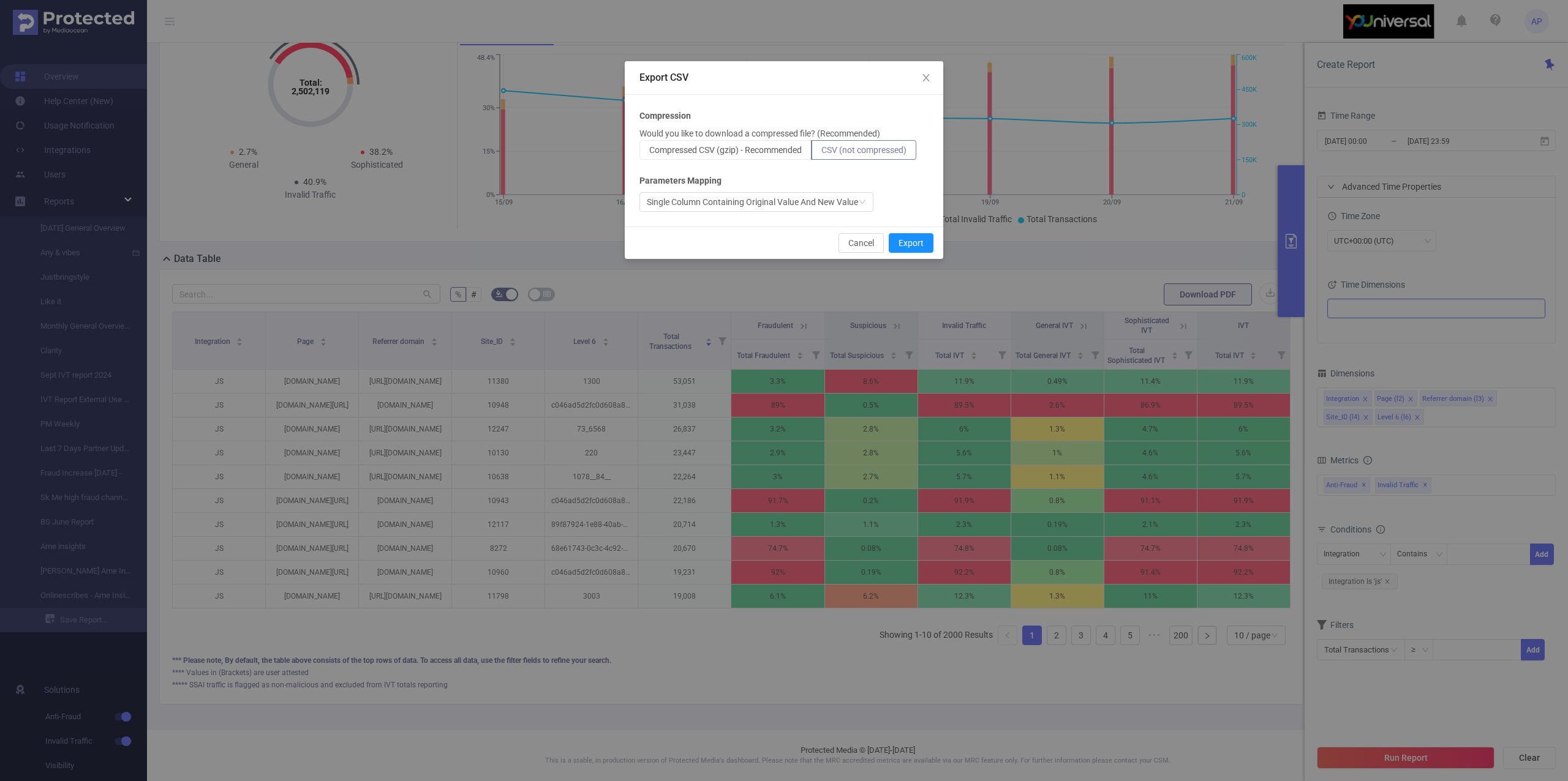
click at [821, 153] on input "CSV (not compressed)" at bounding box center [821, 153] width 0 height 0
click at [909, 231] on div "Cancel Export" at bounding box center [784, 243] width 318 height 33
click at [910, 255] on div "Cancel Export" at bounding box center [784, 243] width 318 height 33
click at [910, 241] on button "Export" at bounding box center [911, 243] width 45 height 20
